Goal: Information Seeking & Learning: Find specific fact

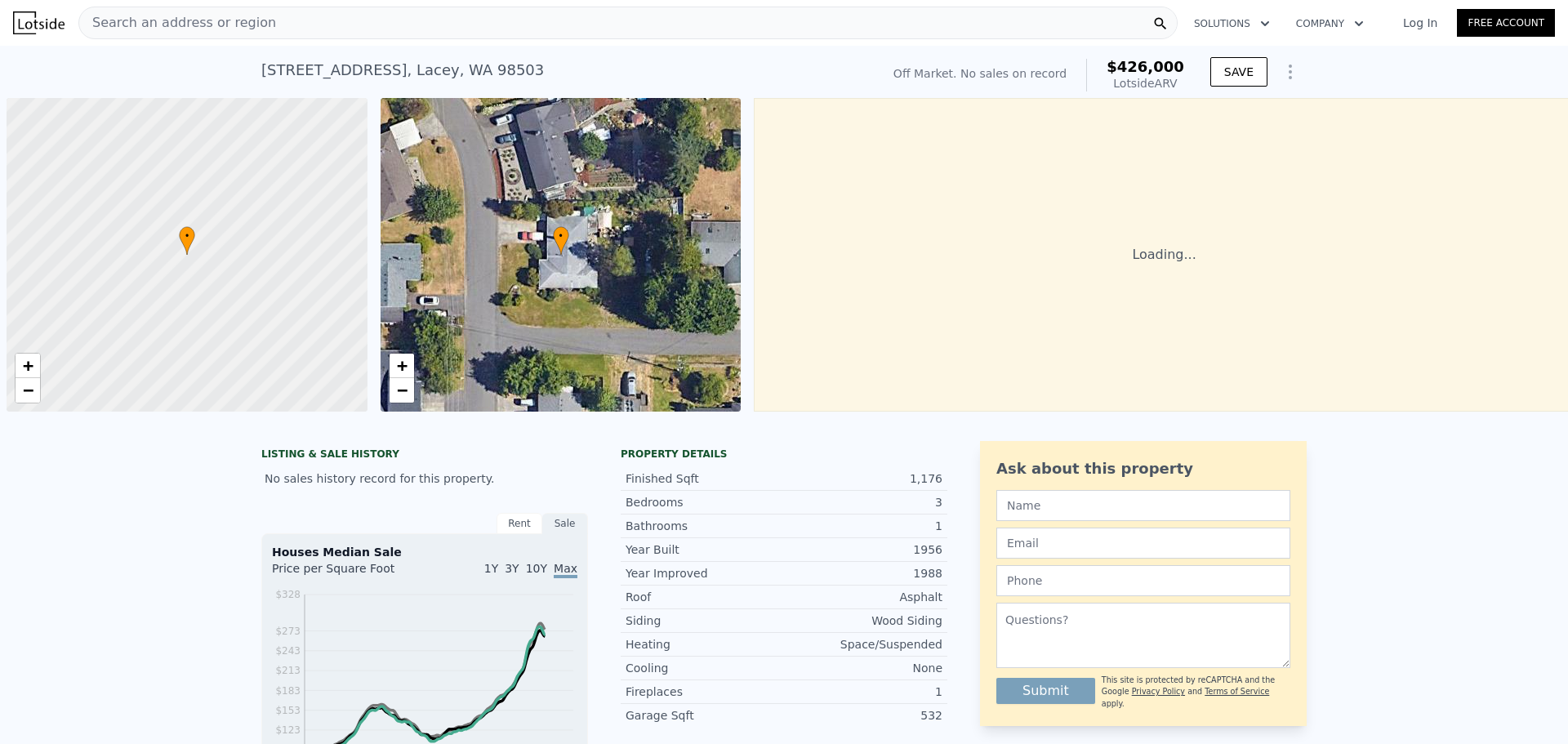
scroll to position [0, 6]
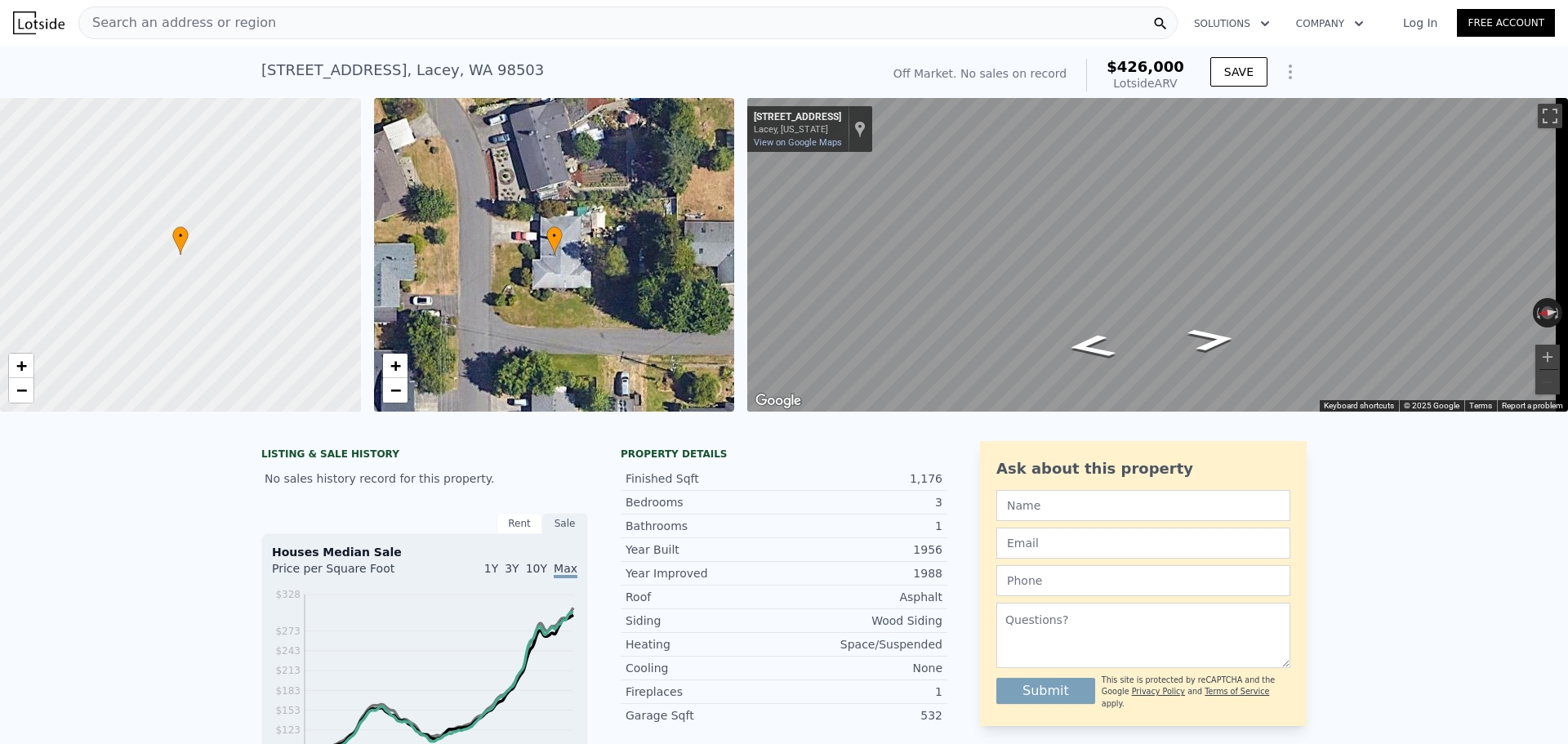
click at [670, 34] on div "Search an address or region" at bounding box center [628, 22] width 1099 height 32
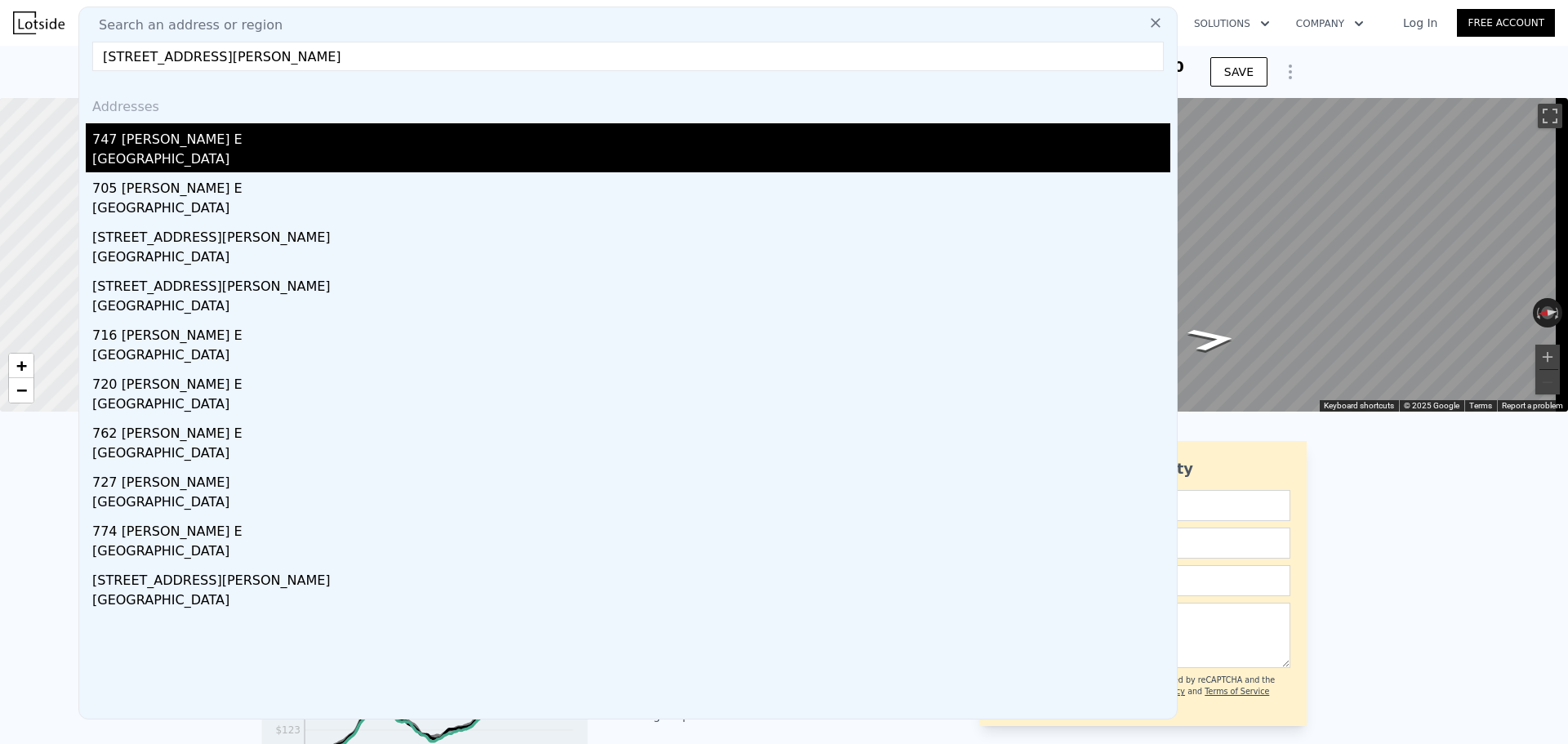
type input "[STREET_ADDRESS][PERSON_NAME]"
click at [386, 169] on div "[GEOGRAPHIC_DATA]" at bounding box center [631, 161] width 1078 height 23
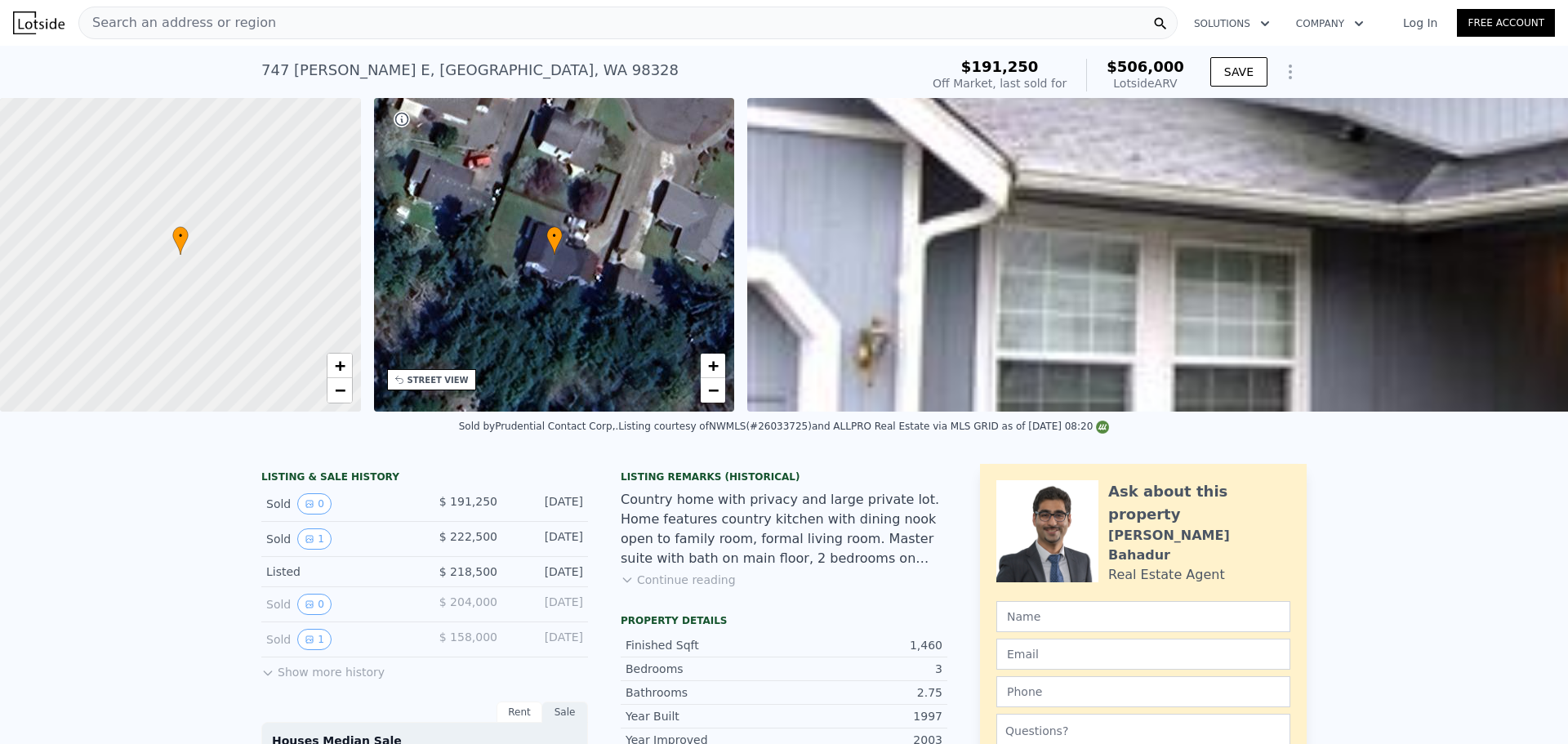
drag, startPoint x: 128, startPoint y: 575, endPoint x: 104, endPoint y: 564, distance: 26.4
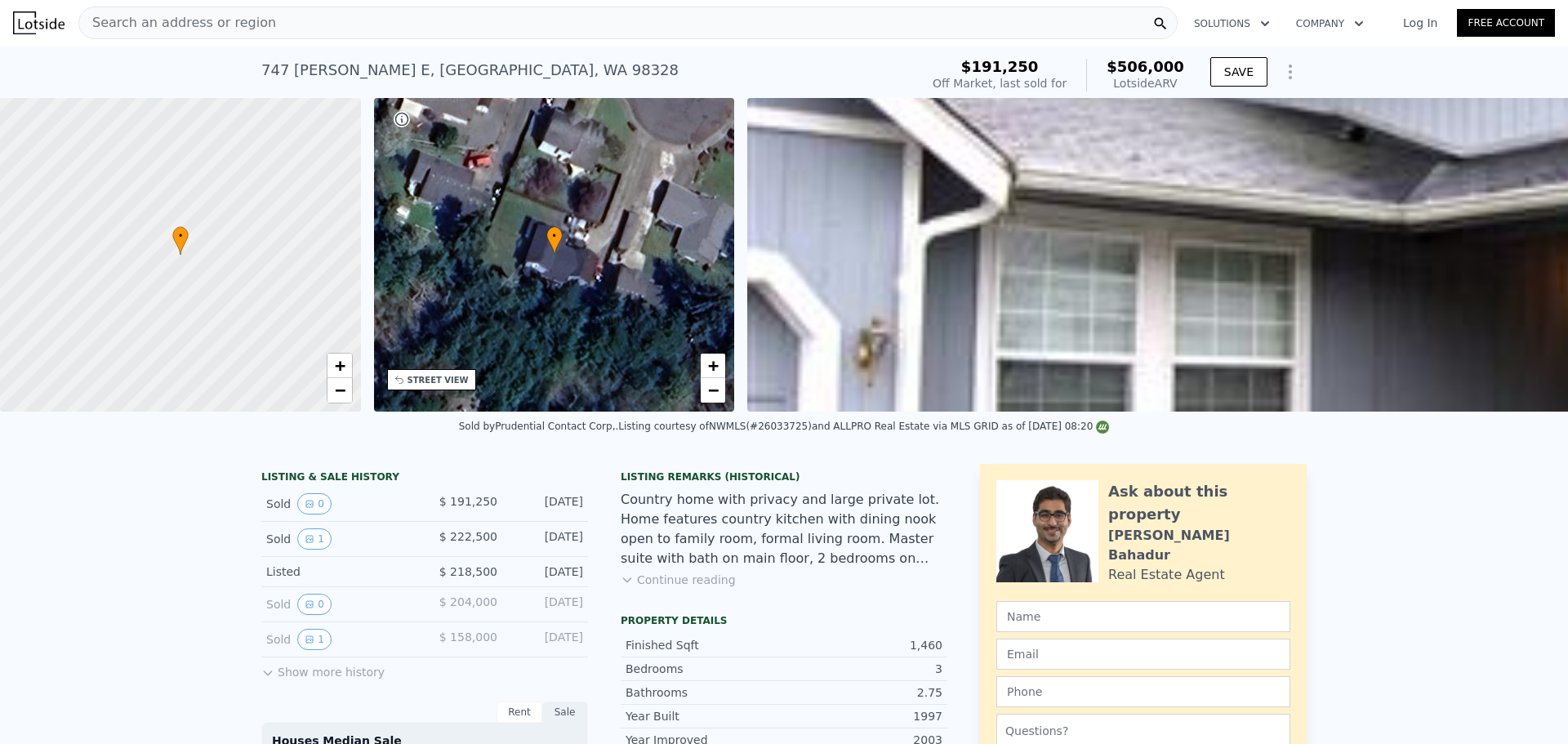
drag, startPoint x: 1120, startPoint y: 63, endPoint x: 1191, endPoint y: 64, distance: 71.0
click at [1191, 64] on div "$191,250 Off Market, last sold for $506,000 Lotside ARV SAVE" at bounding box center [1116, 74] width 380 height 46
copy span "$506,000"
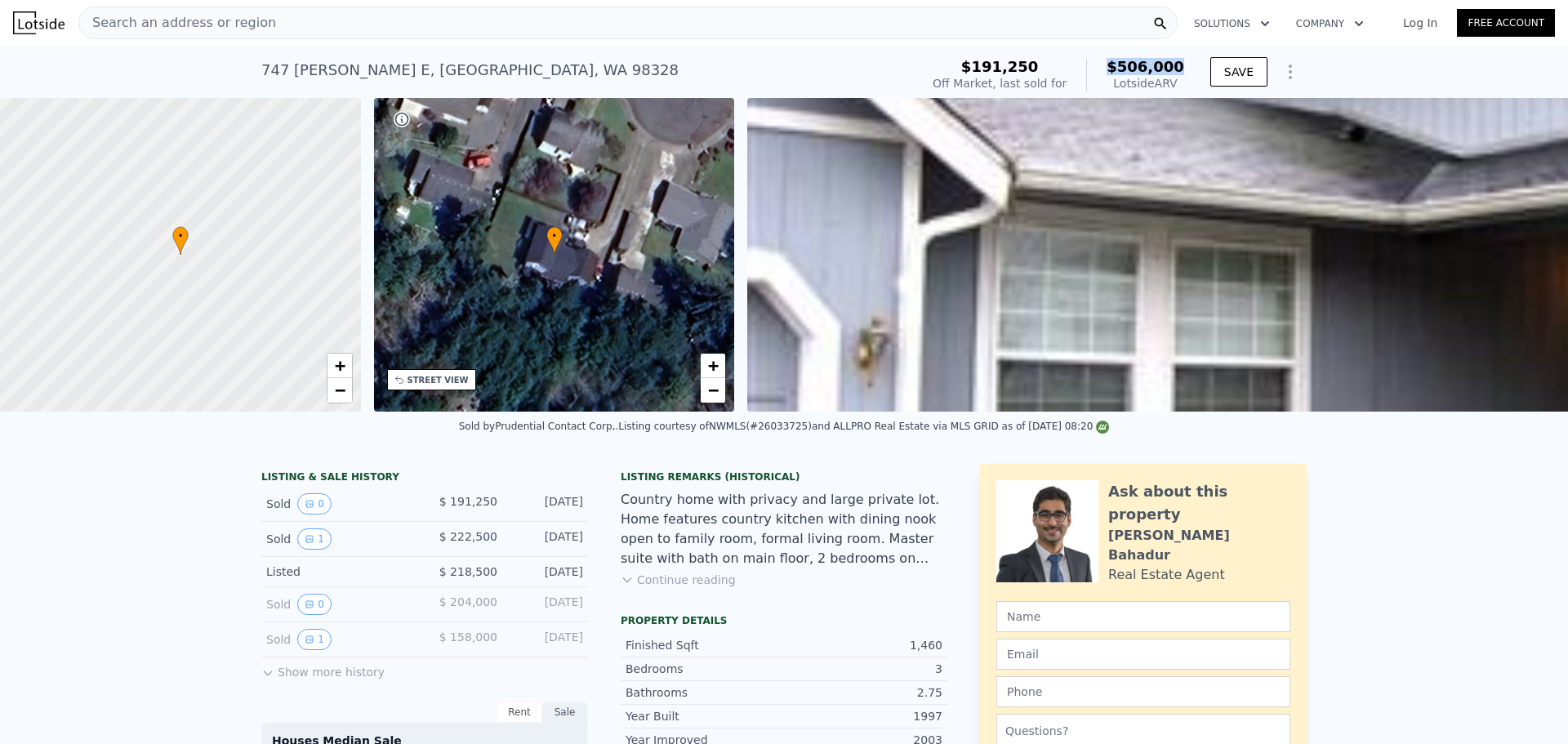
click at [307, 23] on div "Search an address or region" at bounding box center [628, 22] width 1099 height 32
